Goal: Transaction & Acquisition: Obtain resource

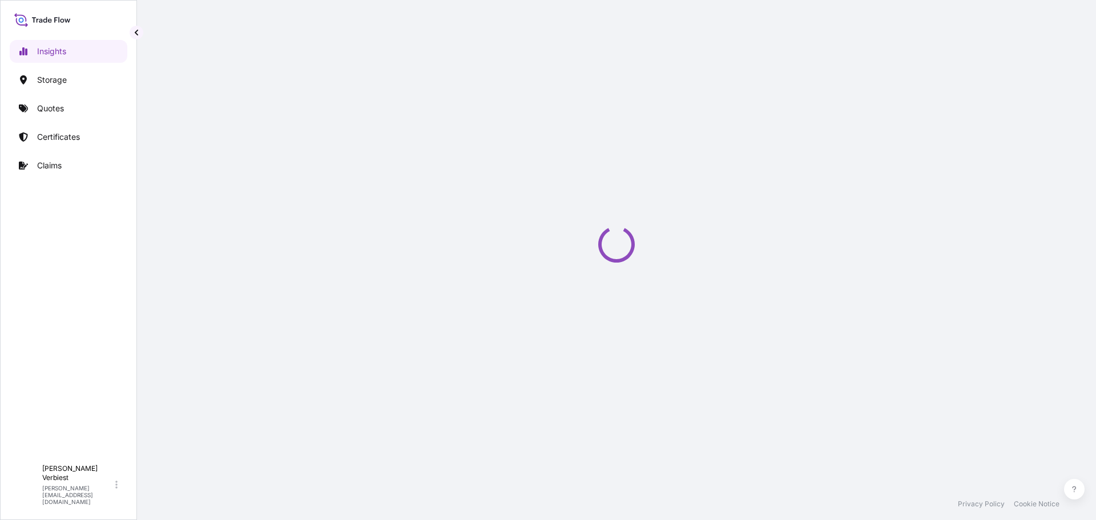
select select "2025"
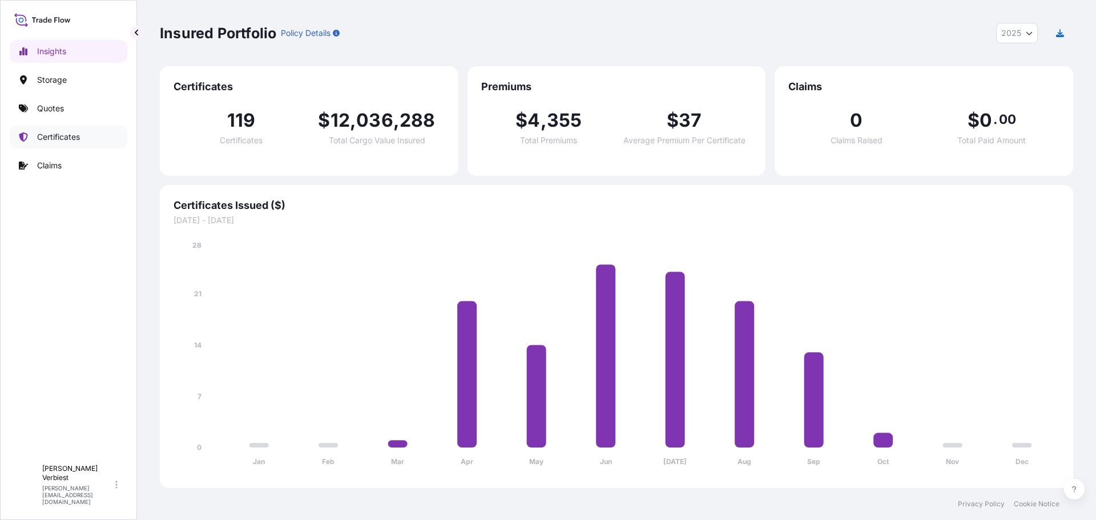
click at [51, 138] on p "Certificates" at bounding box center [58, 136] width 43 height 11
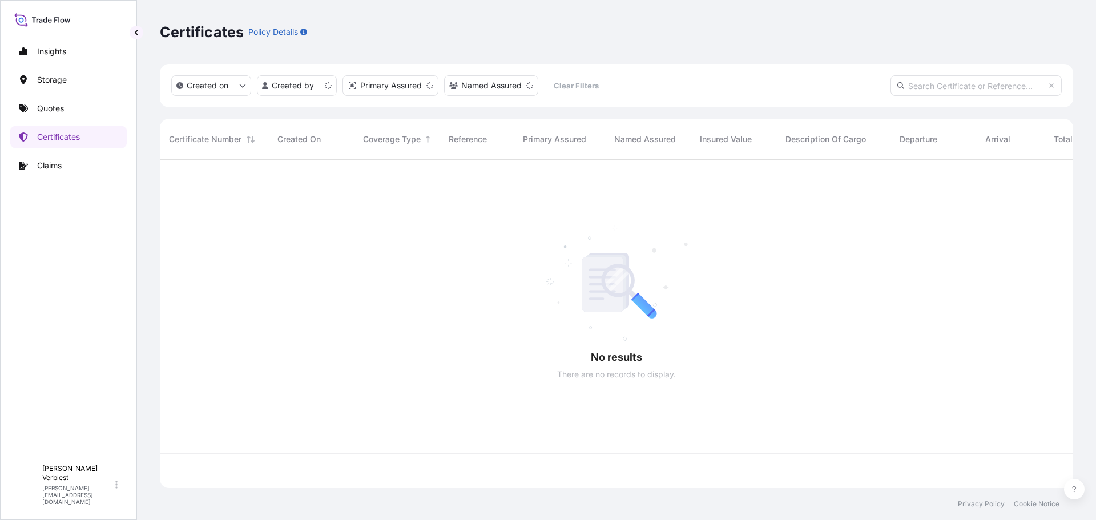
scroll to position [326, 904]
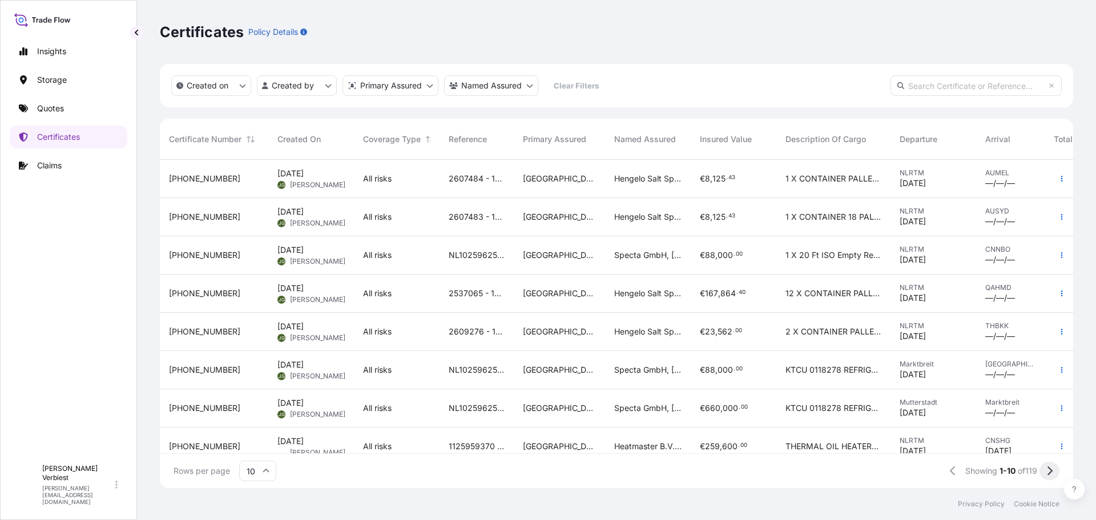
click at [1048, 468] on icon at bounding box center [1049, 471] width 6 height 10
click at [1052, 473] on button at bounding box center [1049, 471] width 20 height 18
click at [1047, 467] on icon at bounding box center [1049, 471] width 6 height 10
click at [1047, 466] on icon at bounding box center [1049, 471] width 6 height 10
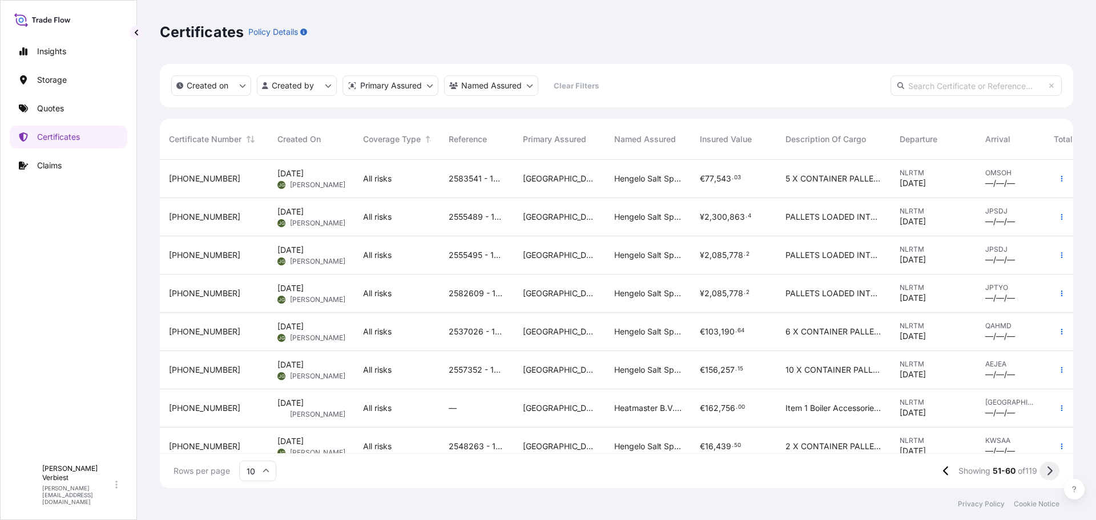
click at [1051, 471] on icon at bounding box center [1049, 470] width 5 height 9
click at [1051, 470] on icon at bounding box center [1049, 470] width 5 height 9
click at [733, 218] on span "440" at bounding box center [729, 217] width 15 height 8
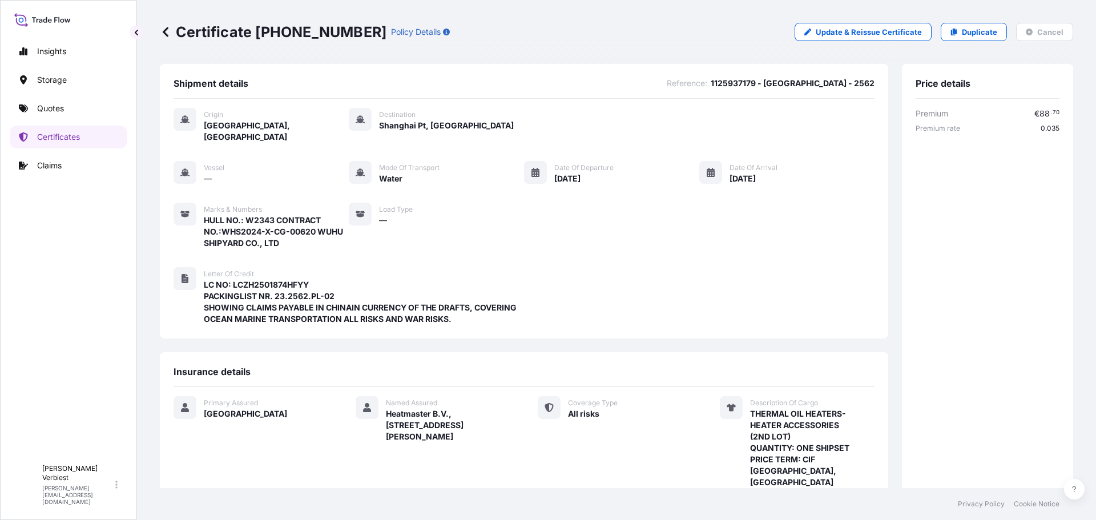
click at [166, 30] on icon at bounding box center [166, 32] width 6 height 10
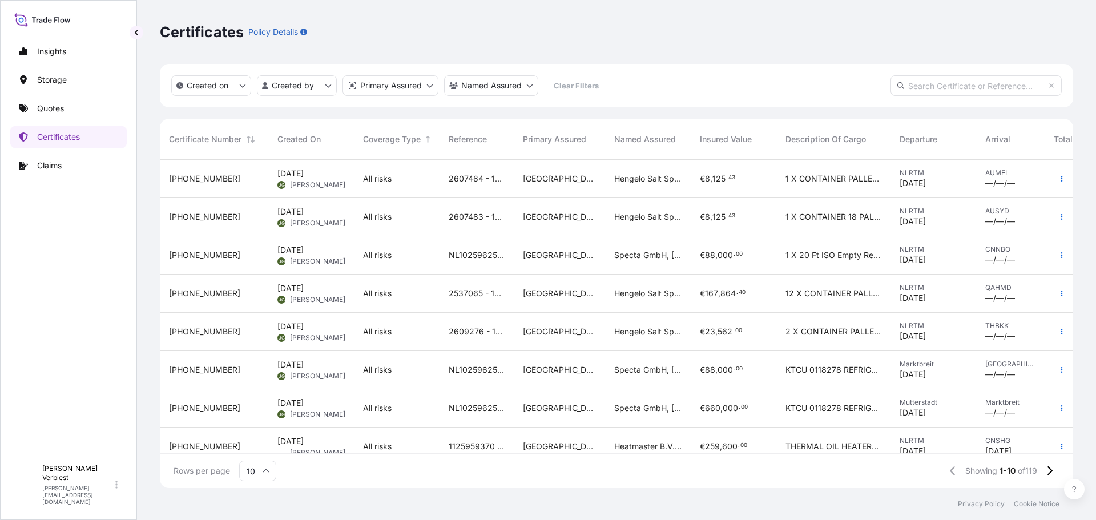
scroll to position [98, 0]
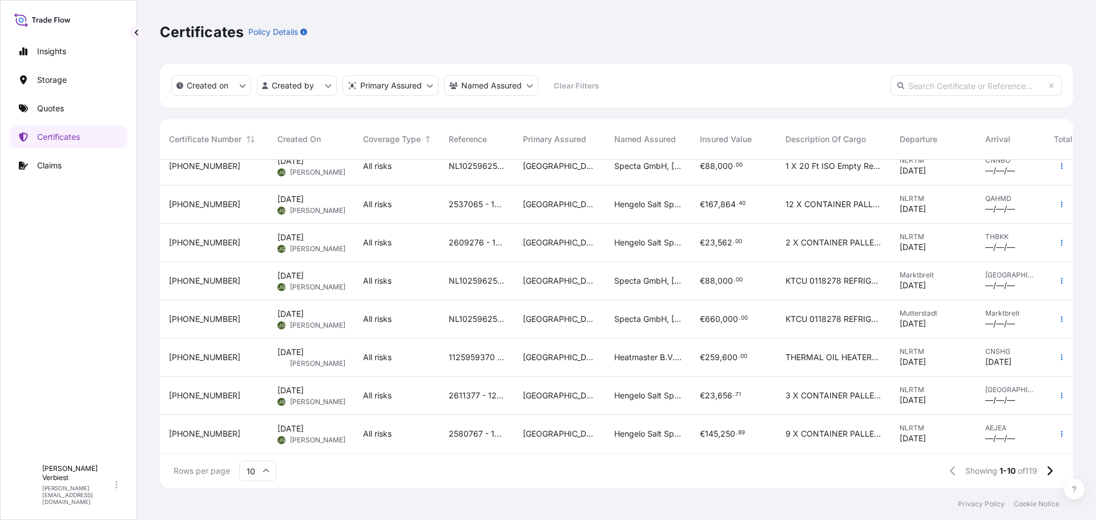
click at [642, 352] on span "Heatmaster B.V., Grootenoord 1, 3341LT Hendrik Ido Ambacht, The Netherlands" at bounding box center [647, 357] width 67 height 11
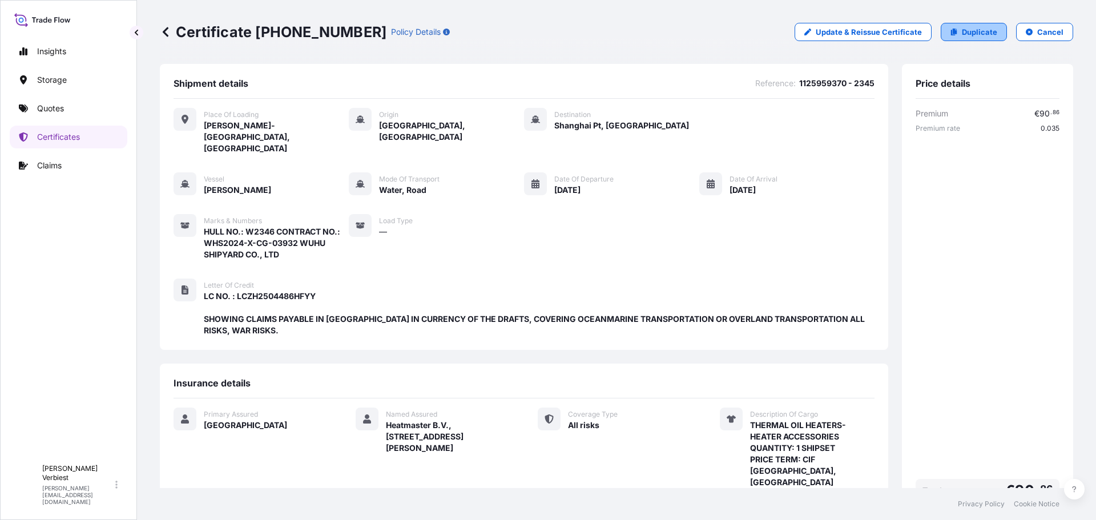
click at [964, 31] on p "Duplicate" at bounding box center [979, 31] width 35 height 11
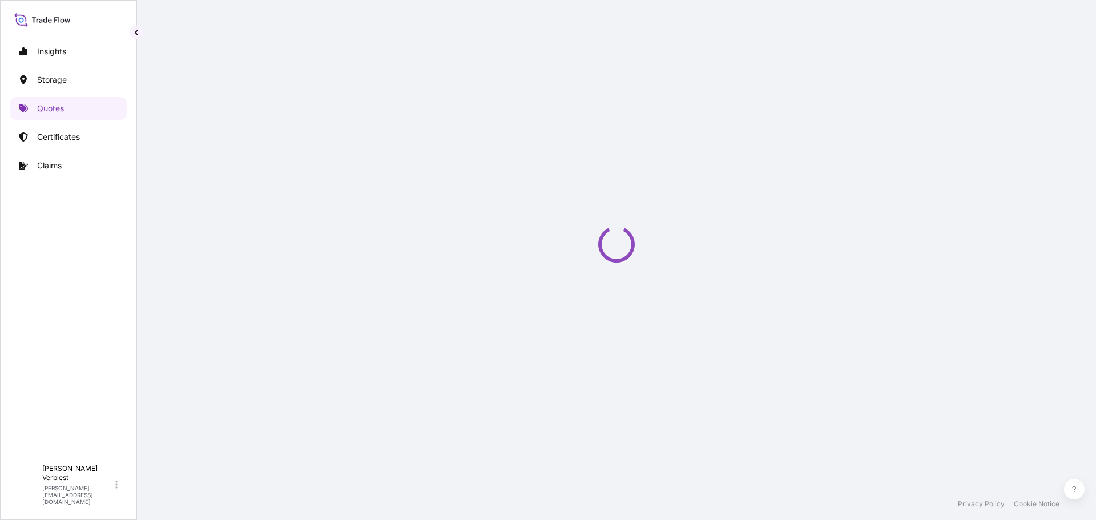
select select "Road / Inland"
select select "Water"
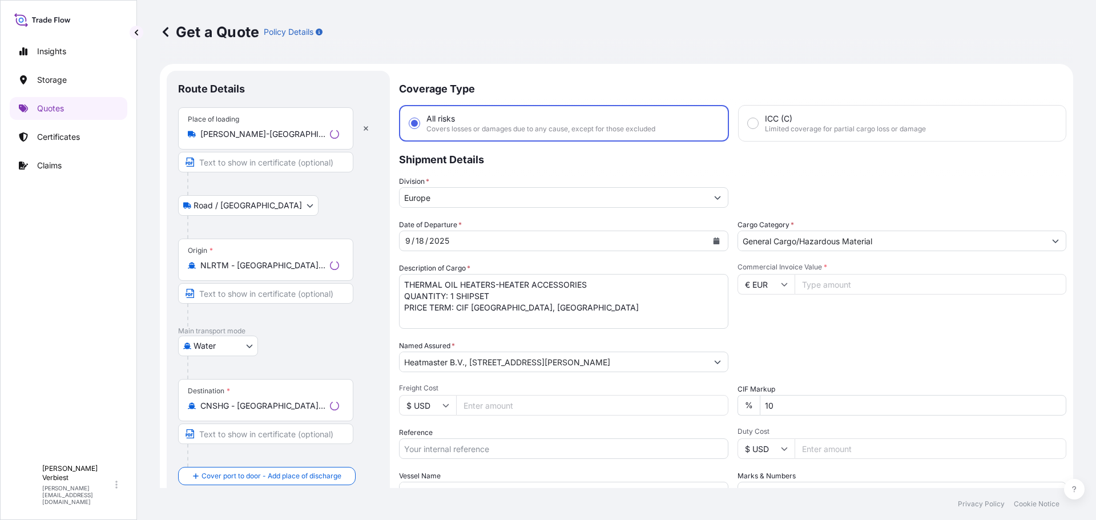
scroll to position [18, 0]
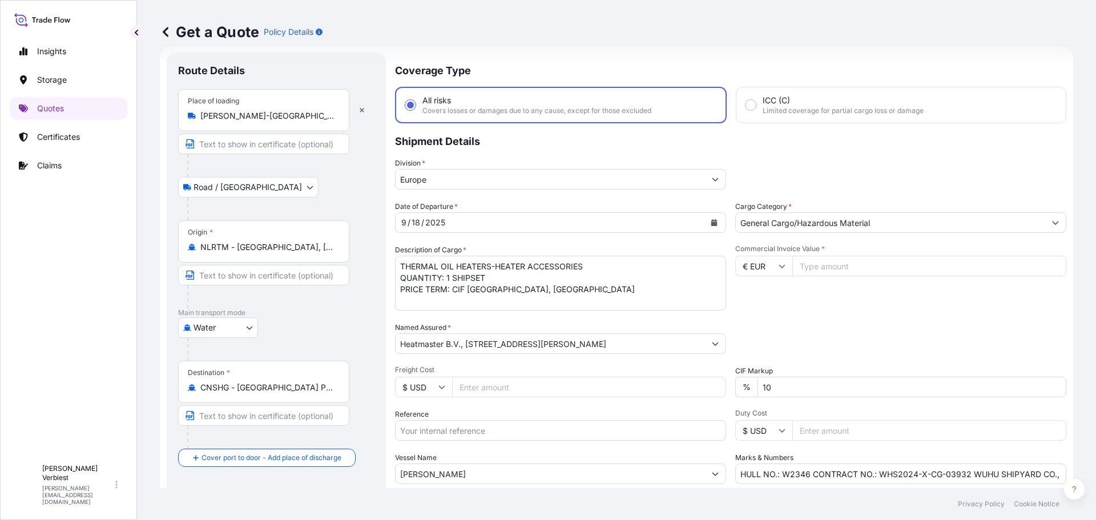
click at [711, 224] on icon "Calendar" at bounding box center [714, 222] width 6 height 7
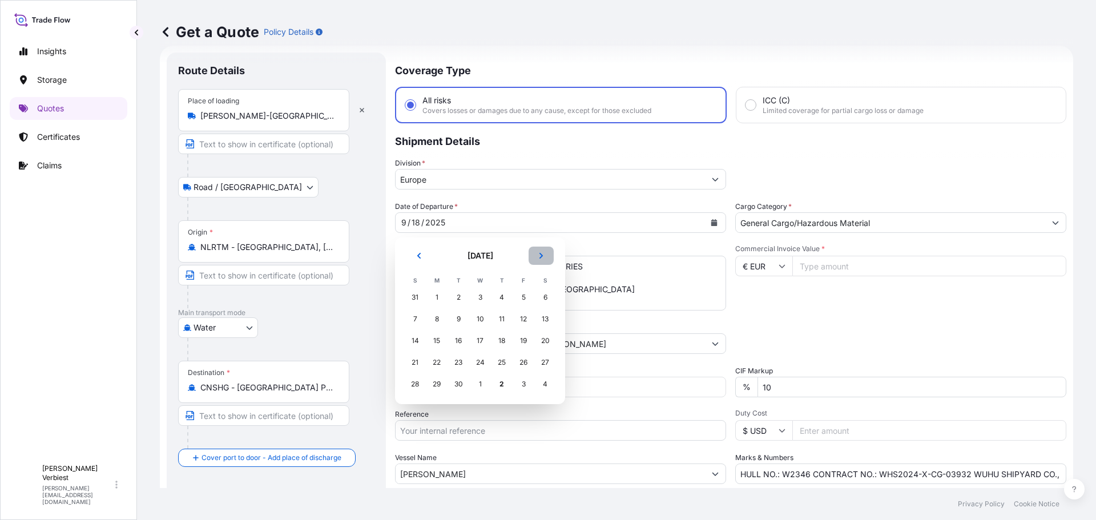
click at [540, 260] on button "Next" at bounding box center [540, 256] width 25 height 18
click at [482, 296] on div "1" at bounding box center [480, 297] width 21 height 21
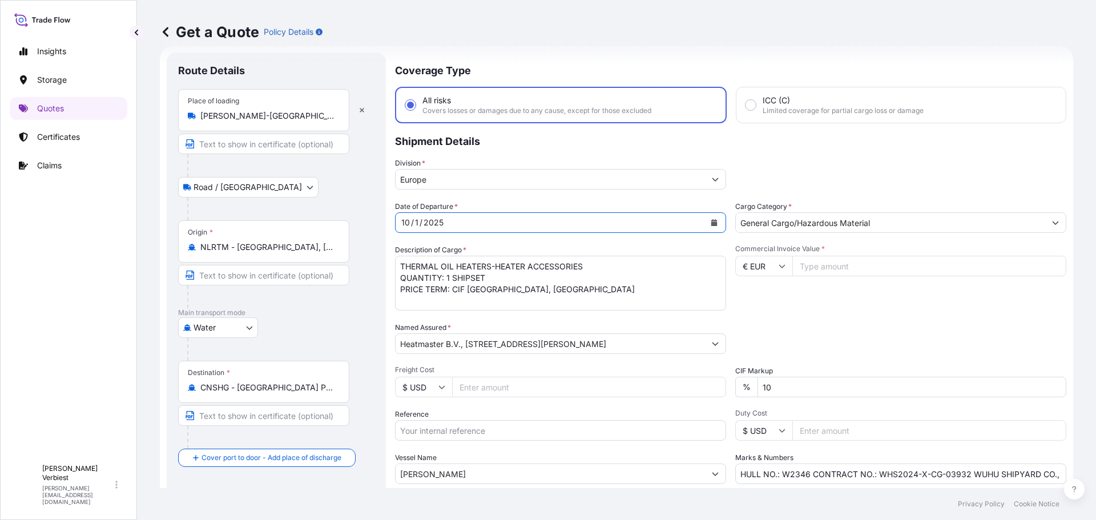
click at [822, 265] on input "Commercial Invoice Value *" at bounding box center [929, 266] width 274 height 21
type input "435500"
click at [587, 266] on textarea "THERMAL OIL HEATERS-HEATER ACCESSORIES QUANTITY: 1 SHIPSET PRICE TERM: CIF SHAN…" at bounding box center [560, 283] width 331 height 55
drag, startPoint x: 588, startPoint y: 266, endPoint x: 415, endPoint y: 267, distance: 172.3
click at [415, 267] on textarea "THERMAL OIL HEATERS-HEATER ACCESSORIES QUANTITY: 1 SHIPSET PRICE TERM: CIF SHAN…" at bounding box center [560, 283] width 331 height 55
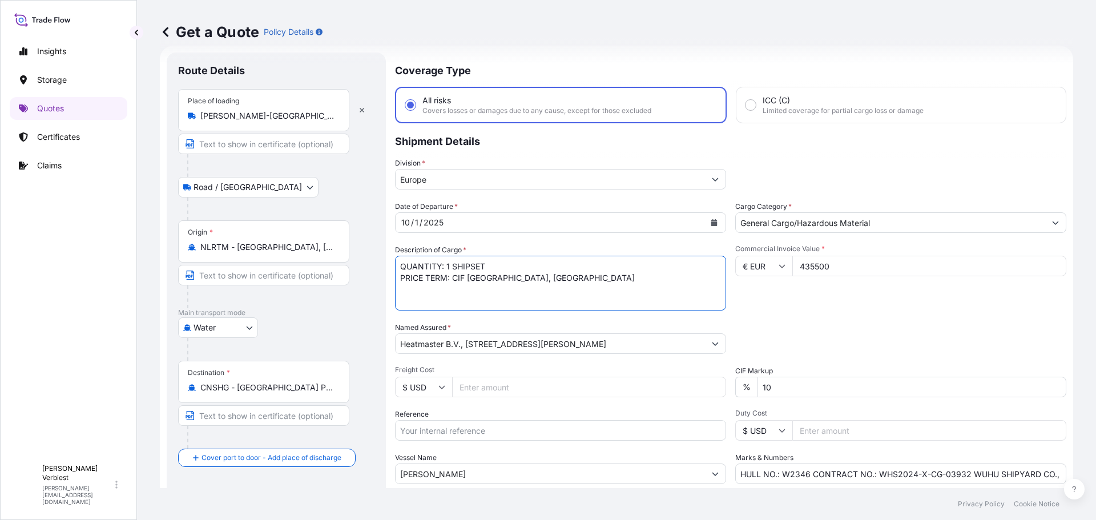
paste textarea "BOILER ACCESSORIES"
type textarea "BOILER ACCESSORIES QUANTITY: 1 SHIPSET PRICE TERM: CIF SHANGHAI PORT, CHINA"
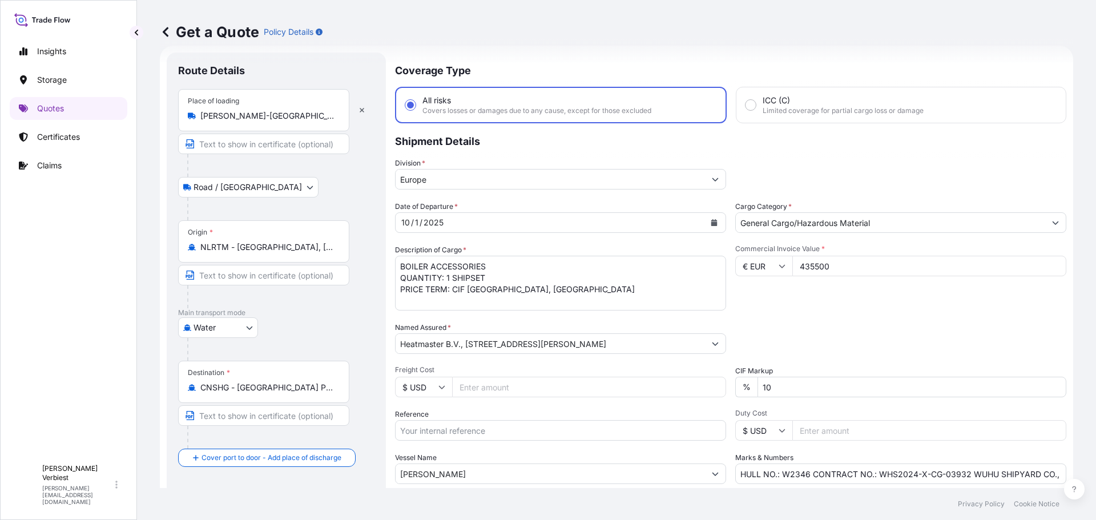
click at [836, 265] on input "435500" at bounding box center [929, 266] width 274 height 21
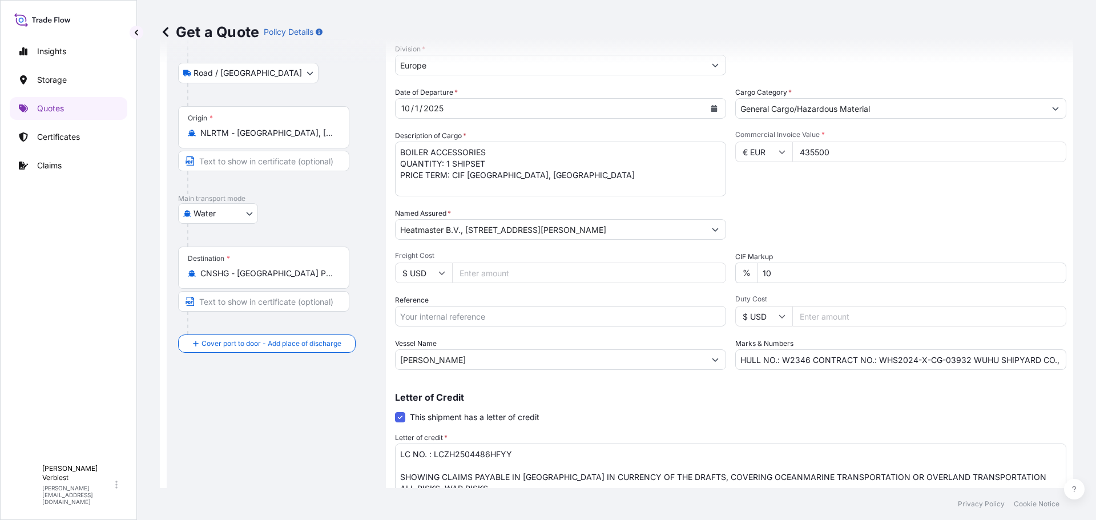
click at [480, 362] on input "ESTELLE MAERSK" at bounding box center [549, 359] width 309 height 21
click at [435, 360] on input "ESTELLE MAERSK" at bounding box center [549, 359] width 309 height 21
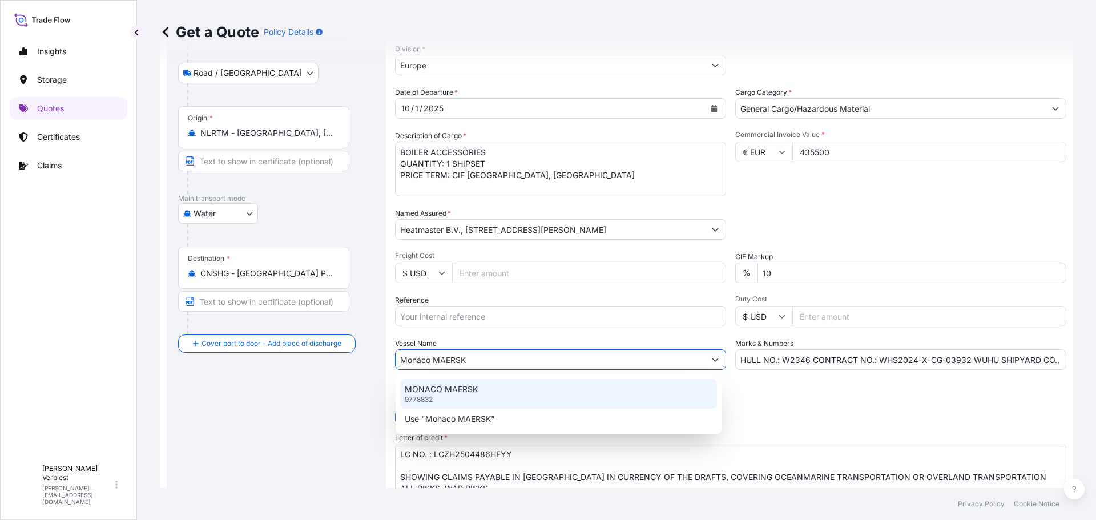
click at [456, 393] on p "MONACO MAERSK" at bounding box center [441, 388] width 73 height 11
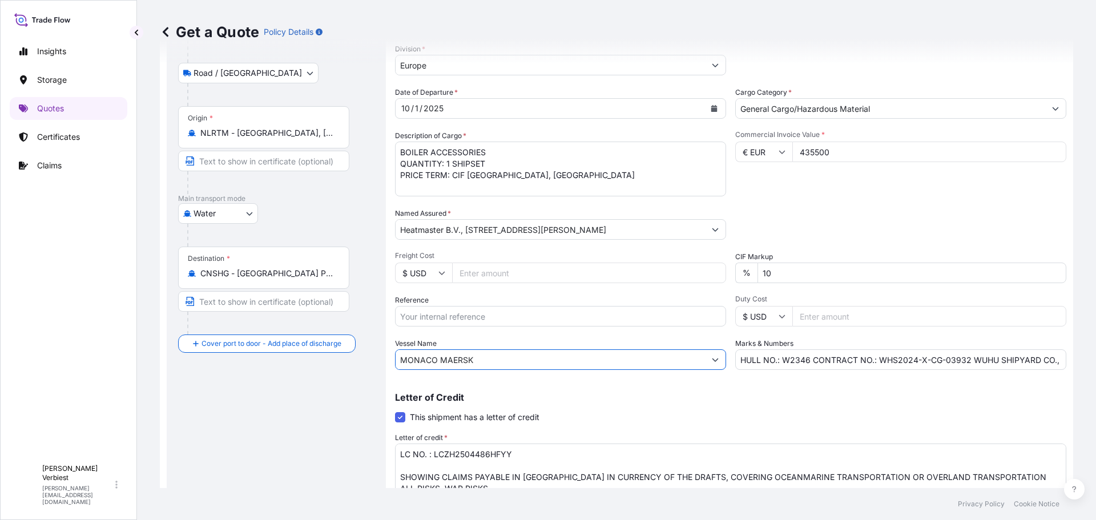
type input "MONACO MAERSK"
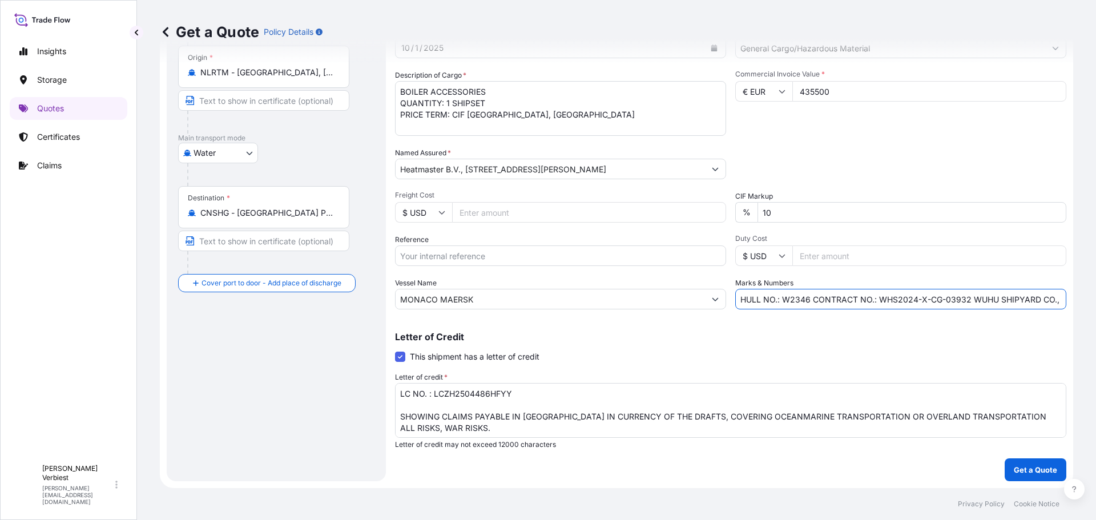
scroll to position [0, 17]
drag, startPoint x: 825, startPoint y: 302, endPoint x: 1310, endPoint y: 321, distance: 484.8
click at [1095, 321] on html "Insights Storage Quotes Certificates Claims M Martin Verbiest martin.verbiest@p…" at bounding box center [548, 260] width 1096 height 520
paste input "CGXCCMYZ0161IM003 CHINA MERCHANTS INDUSTRY YANGZHOU DINGHENG SHIPYARD CO., LTD"
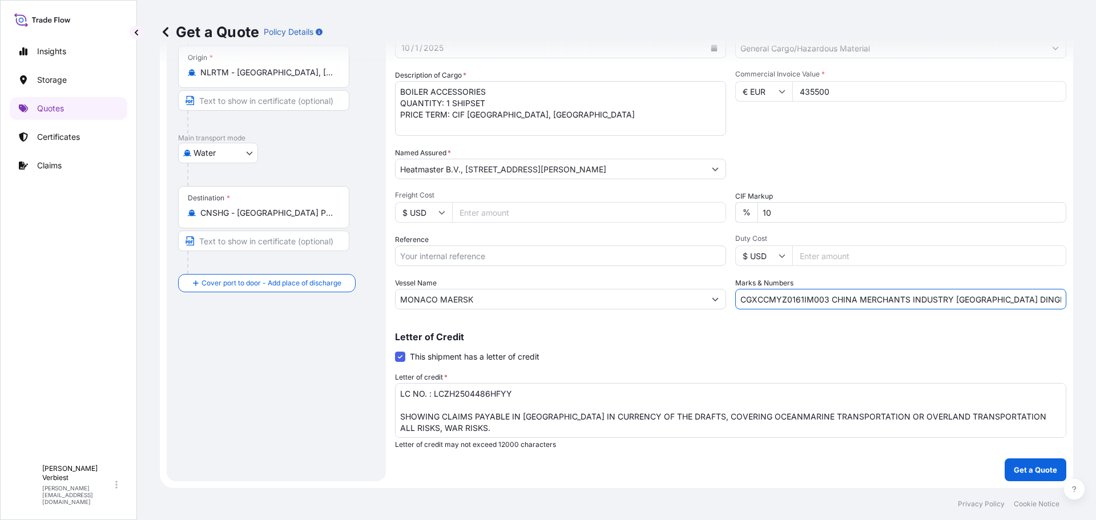
scroll to position [0, 63]
click at [738, 301] on input "CGXCCMYZ0161IM003 CHINA MERCHANTS INDUSTRY YANGZHOU DINGHENG SHIPYARD CO., LTD" at bounding box center [900, 299] width 331 height 21
type input "CGXCCMYZ0161IM003 CHINA MERCHANTS INDUSTRY YANGZHOU DINGHENG SHIPYARD CO., LTD"
drag, startPoint x: 514, startPoint y: 394, endPoint x: 336, endPoint y: 393, distance: 178.0
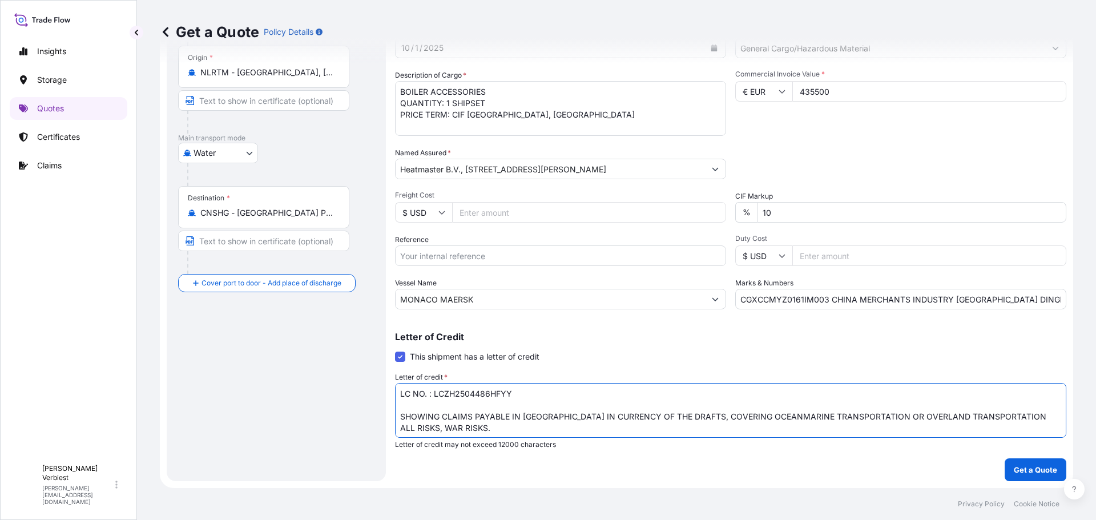
click at [336, 393] on form "Route Details Place of loading Hendrik-Ido-Ambacht, Netherlands Road / Inland R…" at bounding box center [616, 179] width 913 height 617
paste textarea "613LC2500345"
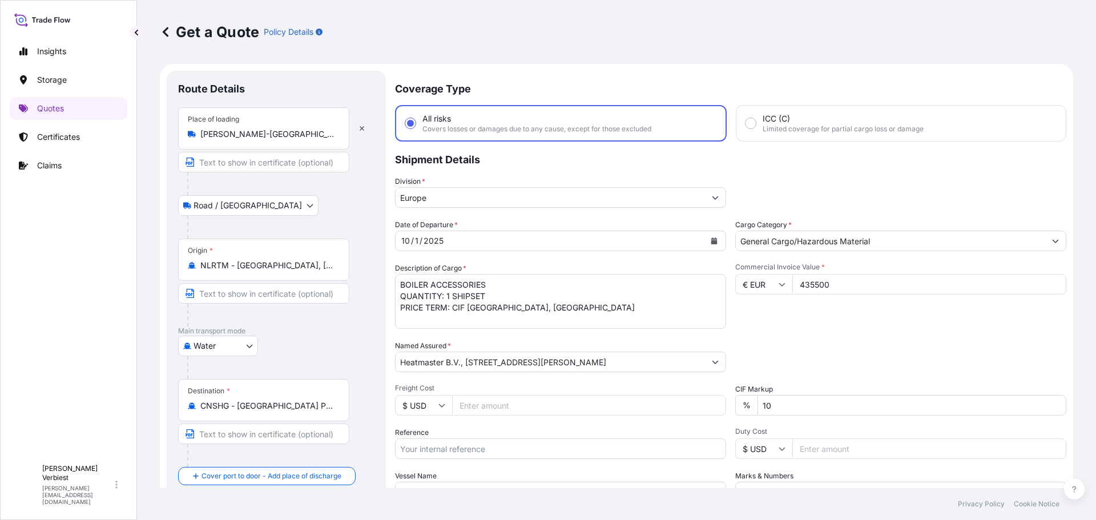
scroll to position [193, 0]
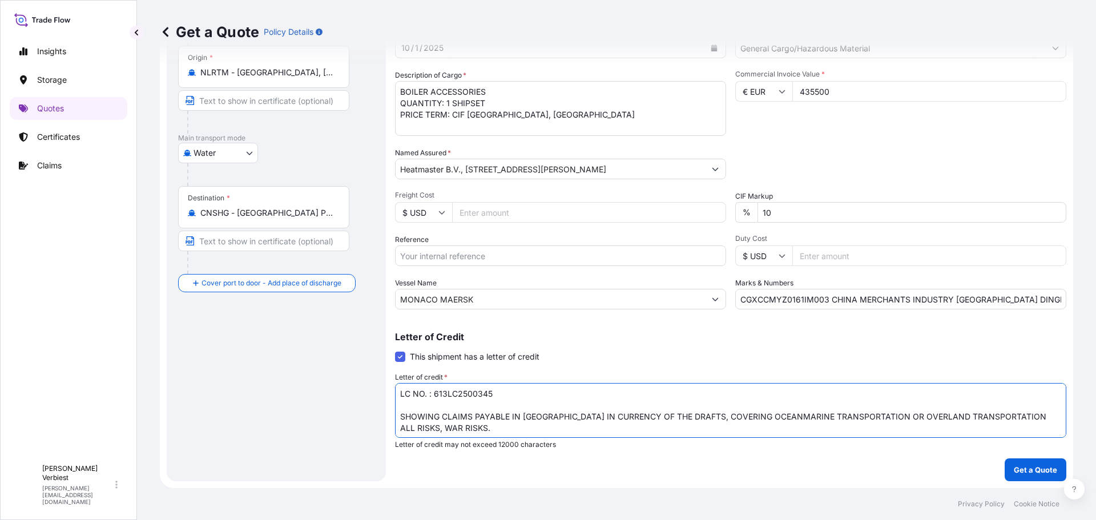
type textarea "LC NO. : 613LC2500345 SHOWING CLAIMS PAYABLE IN CHINA IN CURRENCY OF THE DRAFTS…"
click at [491, 257] on input "Reference" at bounding box center [560, 255] width 331 height 21
click at [512, 255] on input "1125960106 - Shanghai -" at bounding box center [560, 255] width 331 height 21
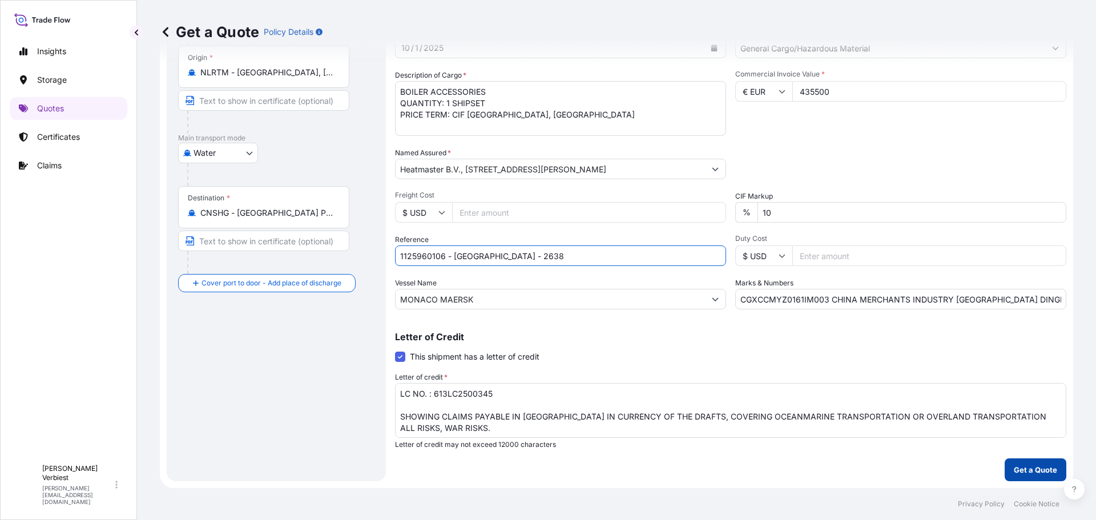
type input "1125960106 - Shanghai - 2638"
click at [1025, 467] on p "Get a Quote" at bounding box center [1034, 469] width 43 height 11
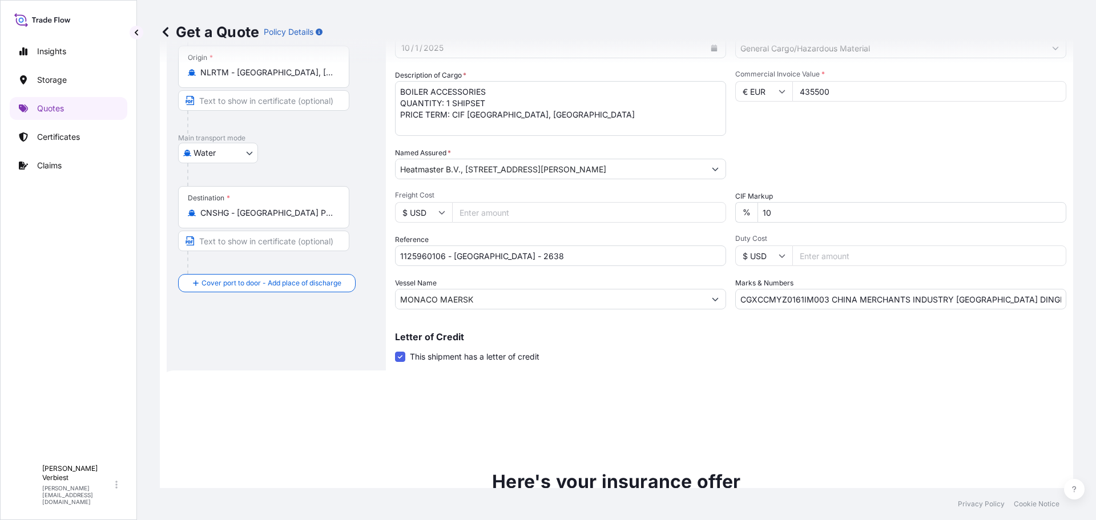
scroll to position [506, 0]
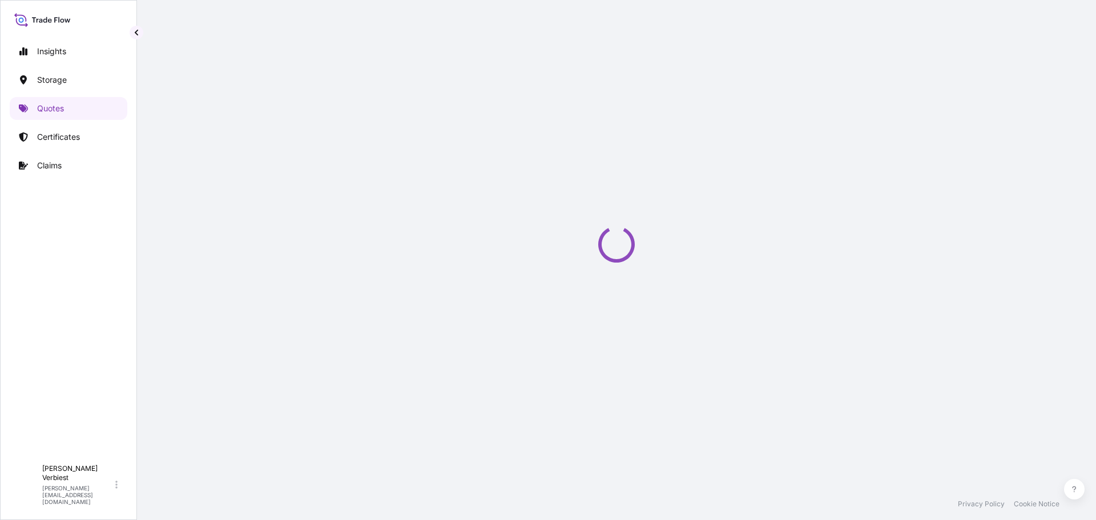
select select "Road / Inland"
select select "Water"
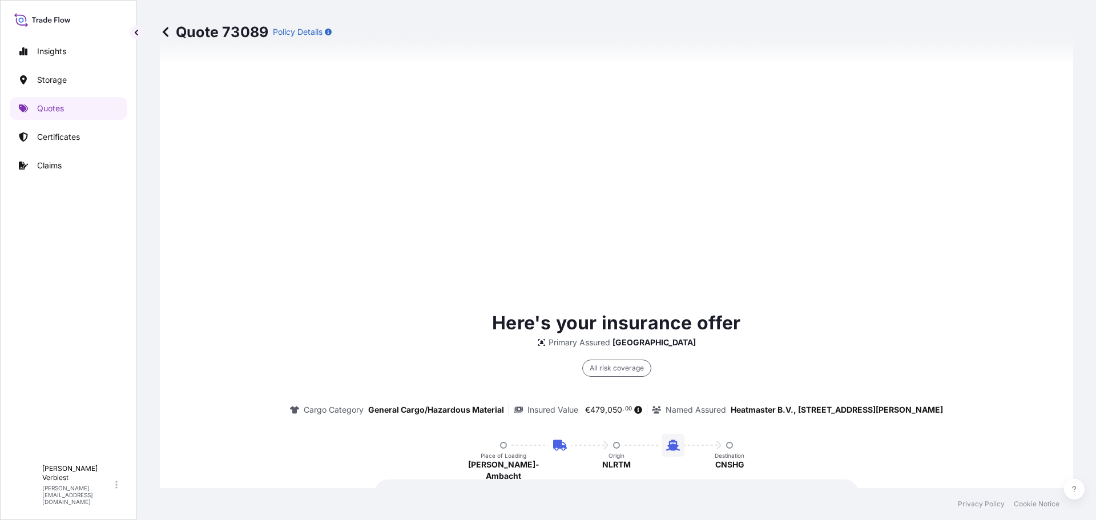
scroll to position [1736, 0]
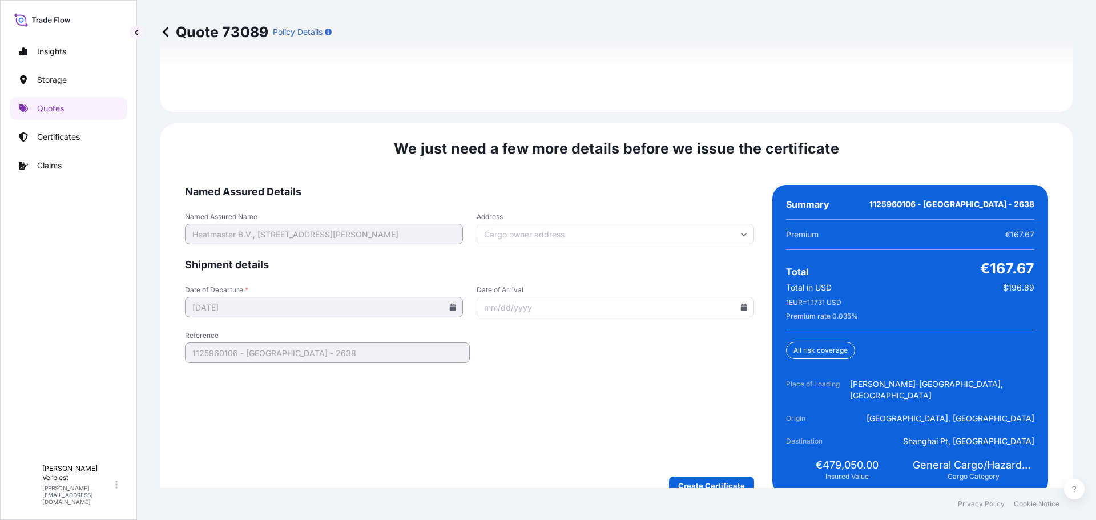
click at [740, 304] on icon at bounding box center [743, 307] width 7 height 7
click at [561, 328] on button at bounding box center [552, 333] width 18 height 18
click at [655, 414] on button "15" at bounding box center [645, 405] width 18 height 18
type input "11/15/2025"
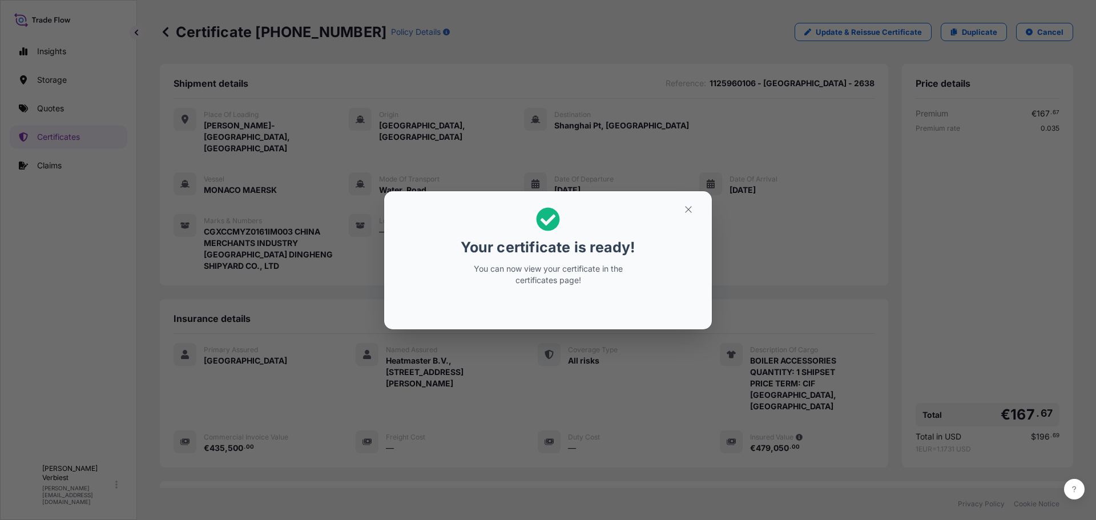
click at [577, 264] on p "You can now view your certificate in the certificates page!" at bounding box center [548, 274] width 176 height 23
click at [689, 211] on icon "button" at bounding box center [688, 209] width 10 height 10
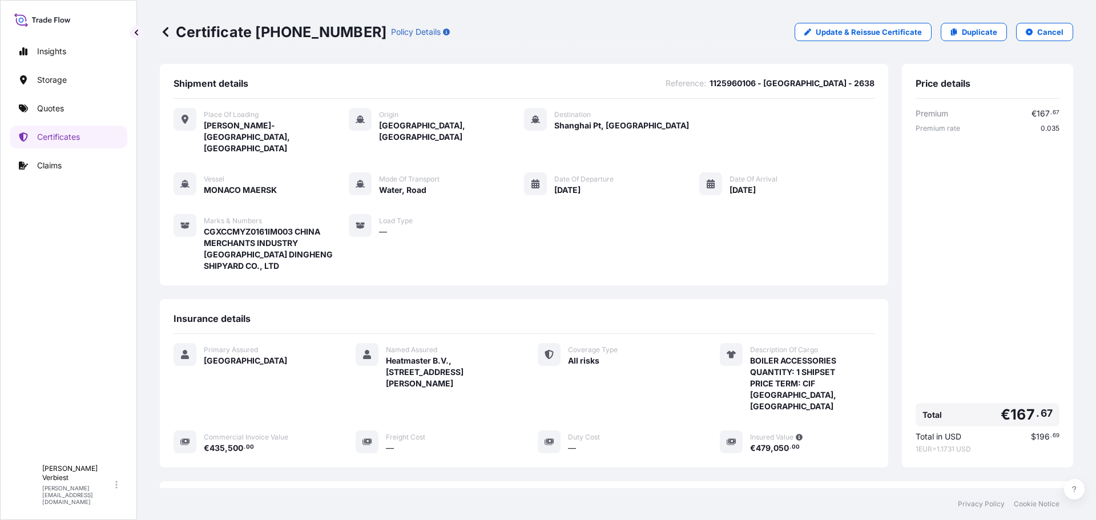
scroll to position [137, 0]
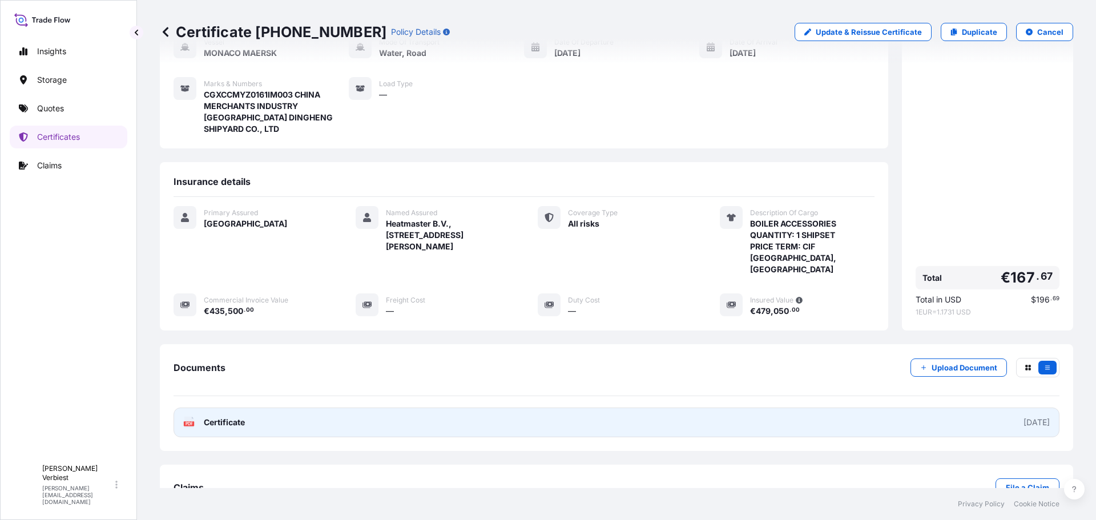
click at [376, 407] on link "PDF Certificate 2025-10-02" at bounding box center [616, 422] width 886 height 30
